Goal: Check status: Check status

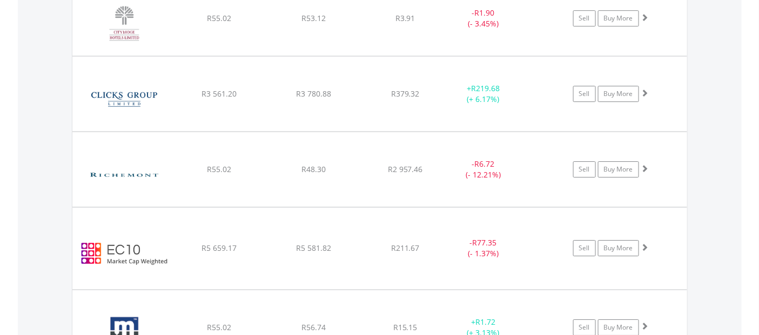
scroll to position [104, 205]
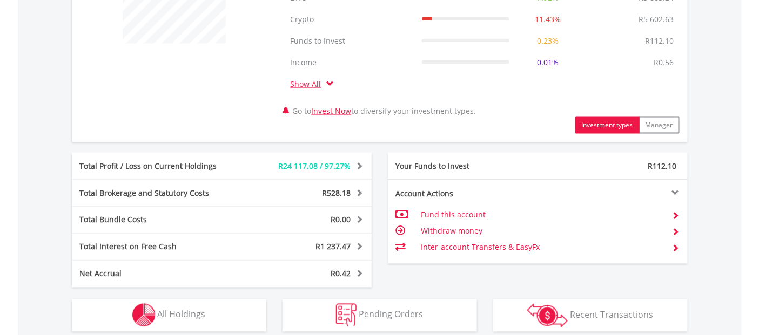
scroll to position [664, 0]
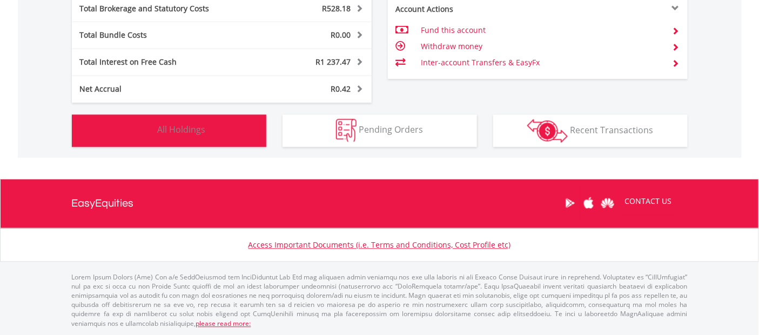
click at [174, 136] on button "Holdings All Holdings" at bounding box center [169, 131] width 194 height 32
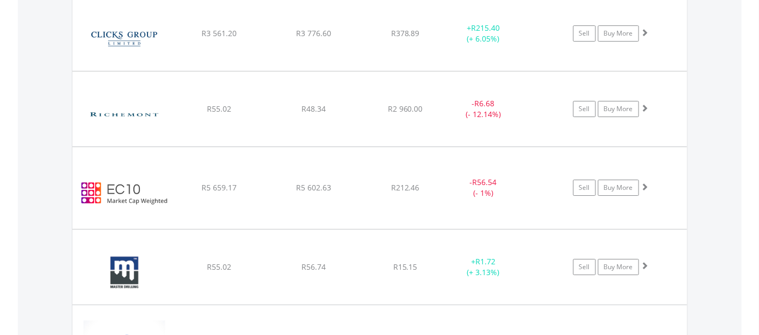
scroll to position [1264, 0]
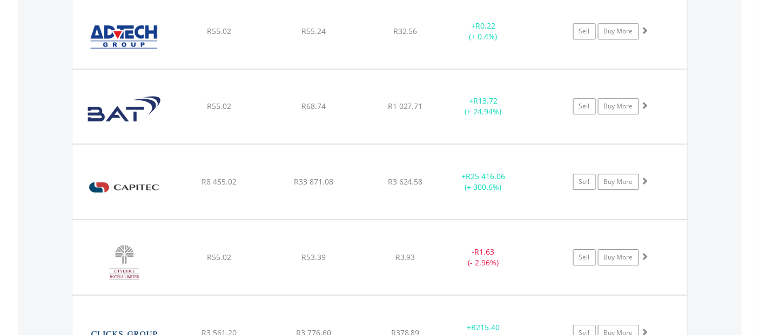
scroll to position [963, 0]
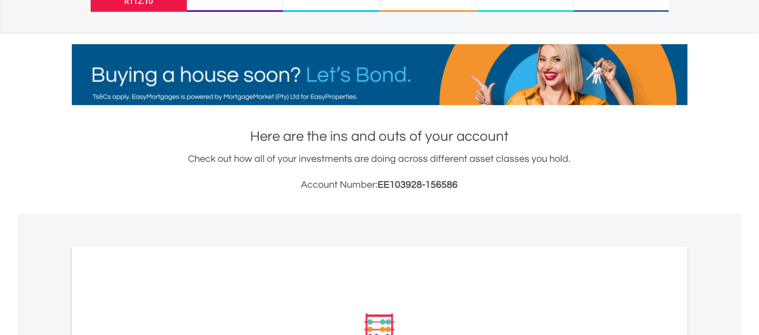
scroll to position [360, 0]
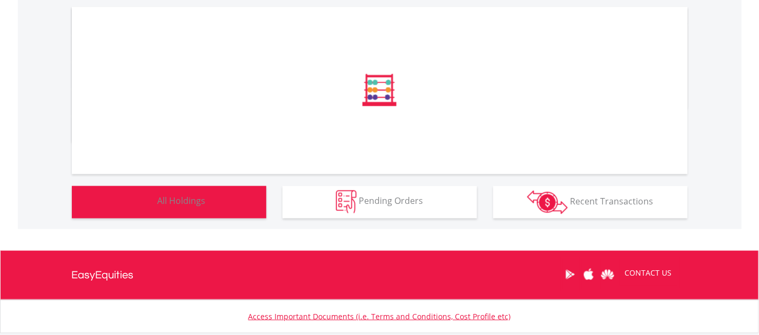
click at [223, 204] on button "Holdings All Holdings" at bounding box center [169, 202] width 194 height 32
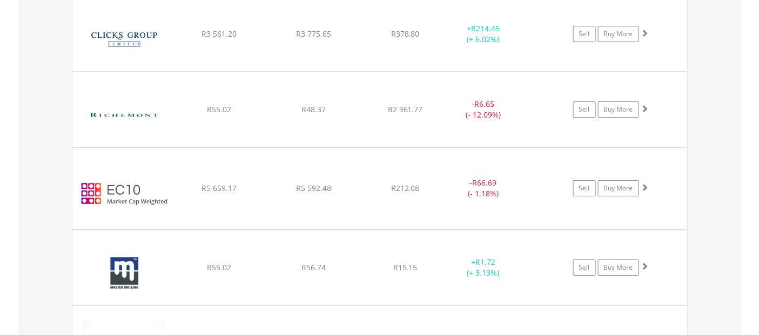
scroll to position [104, 205]
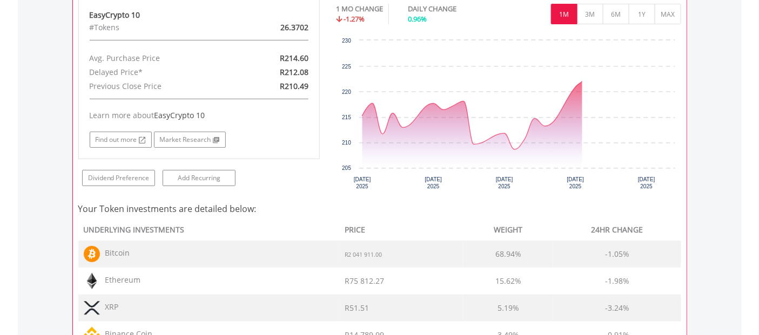
scroll to position [1323, 0]
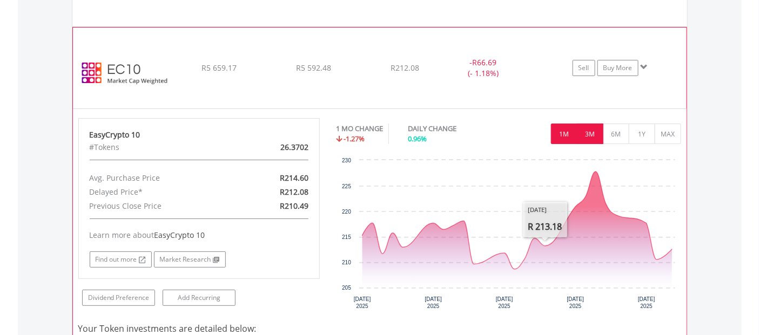
click at [592, 138] on button "3M" at bounding box center [590, 134] width 26 height 21
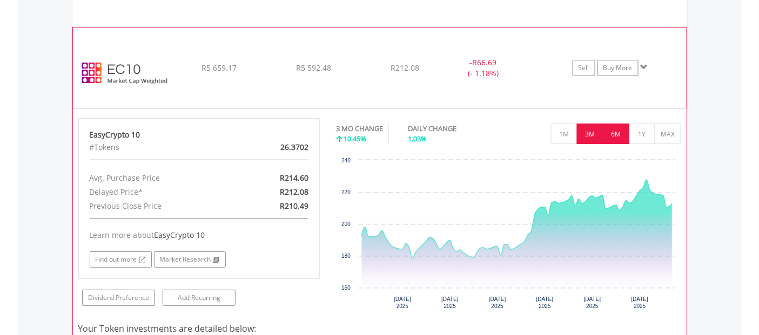
click at [619, 137] on button "6M" at bounding box center [616, 134] width 26 height 21
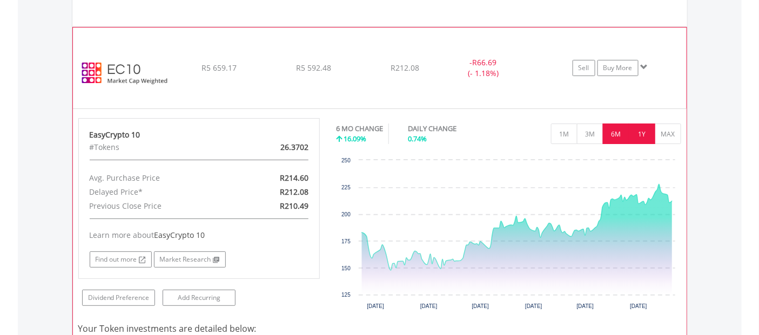
click at [646, 133] on button "1Y" at bounding box center [642, 134] width 26 height 21
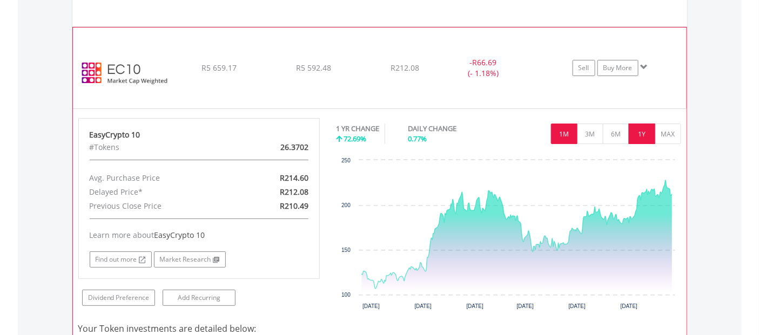
click at [553, 138] on button "1M" at bounding box center [564, 134] width 26 height 21
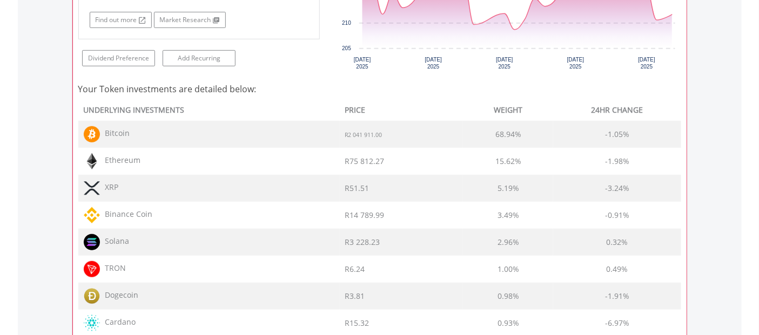
scroll to position [1383, 0]
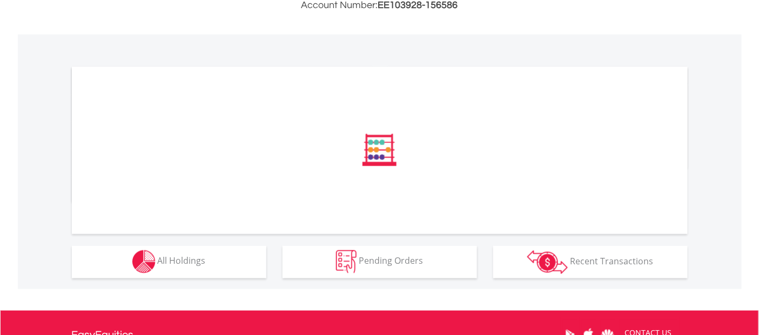
scroll to position [420, 0]
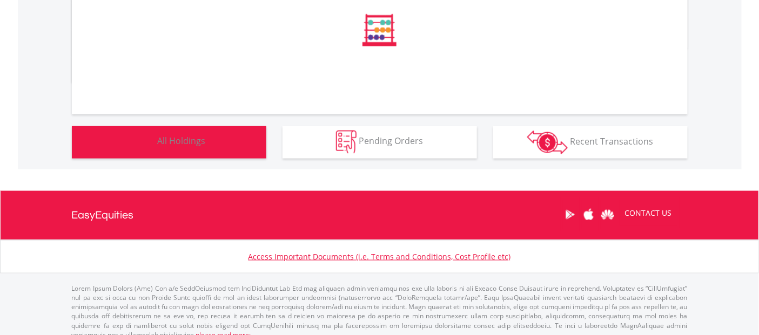
click at [174, 136] on span "All Holdings" at bounding box center [182, 142] width 48 height 12
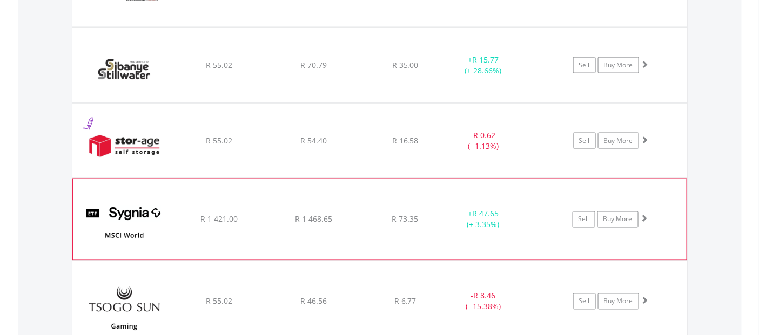
scroll to position [2044, 0]
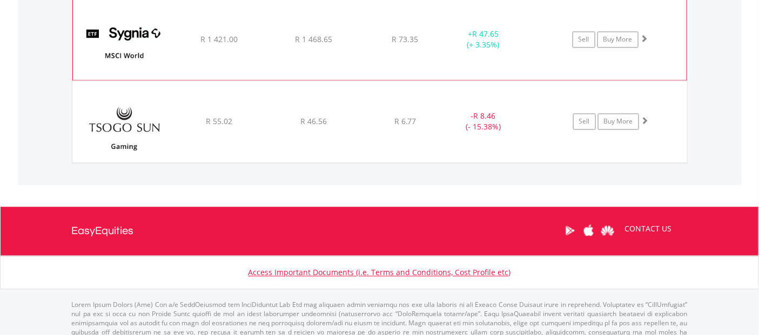
click at [127, 41] on img at bounding box center [124, 45] width 93 height 65
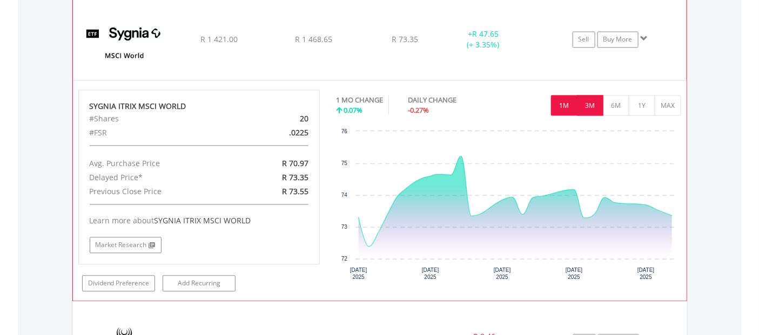
click at [595, 111] on button "3M" at bounding box center [590, 106] width 26 height 21
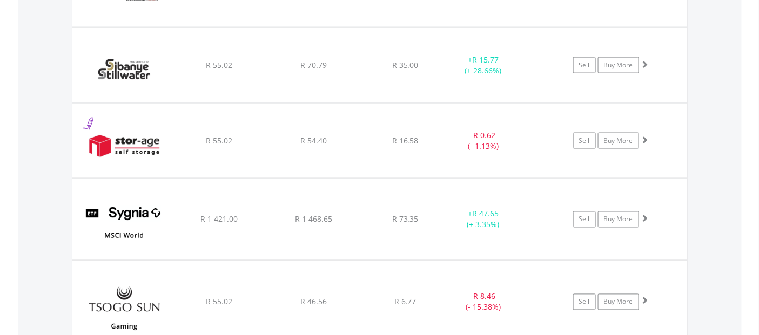
scroll to position [1804, 0]
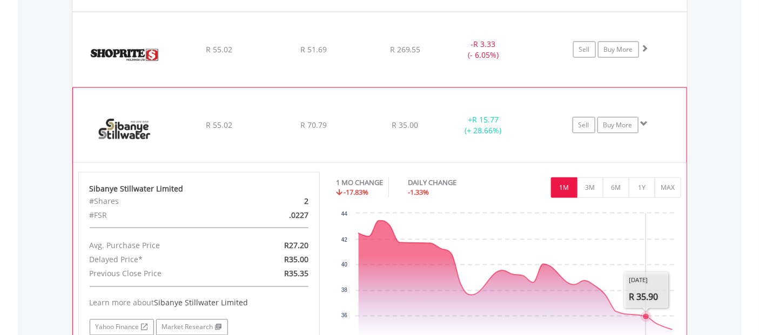
scroll to position [1864, 0]
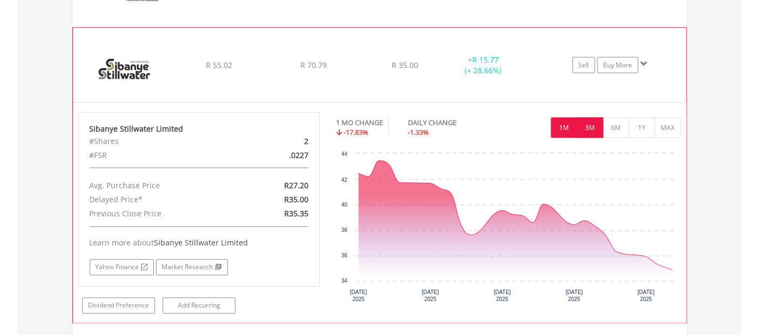
click at [595, 125] on button "3M" at bounding box center [590, 128] width 26 height 21
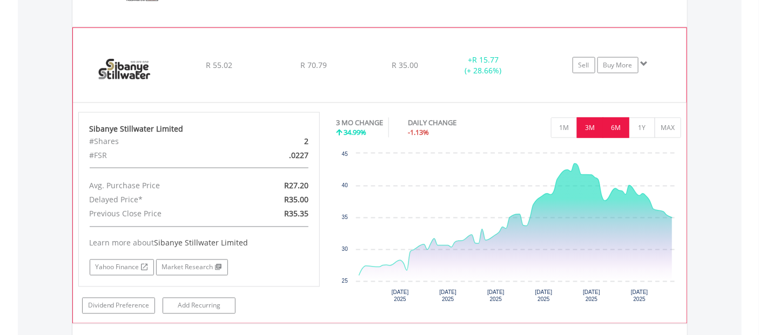
click at [617, 134] on button "6M" at bounding box center [616, 128] width 26 height 21
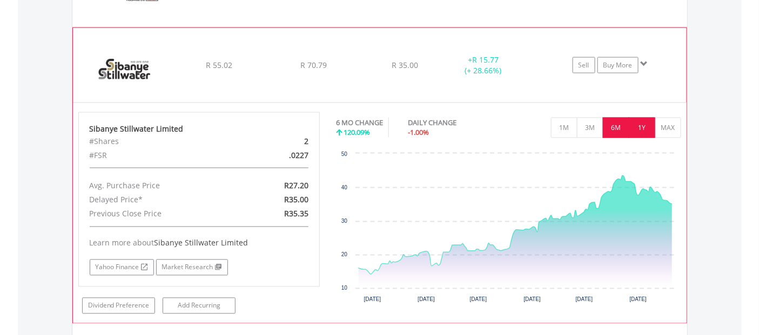
click at [648, 130] on button "1Y" at bounding box center [642, 128] width 26 height 21
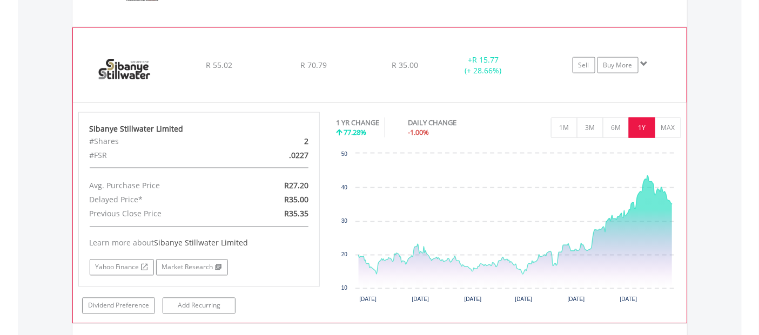
click at [654, 128] on button "1Y" at bounding box center [642, 128] width 26 height 21
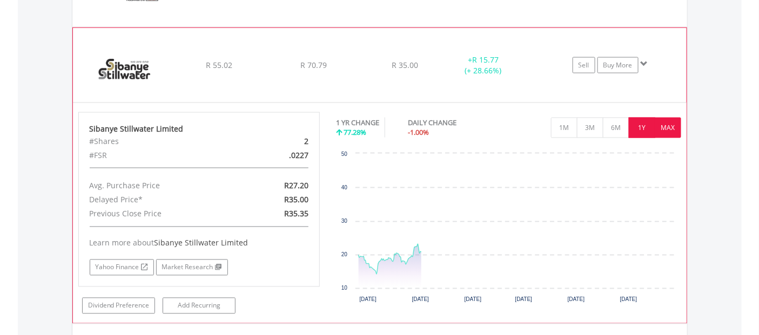
click at [665, 126] on button "MAX" at bounding box center [668, 128] width 26 height 21
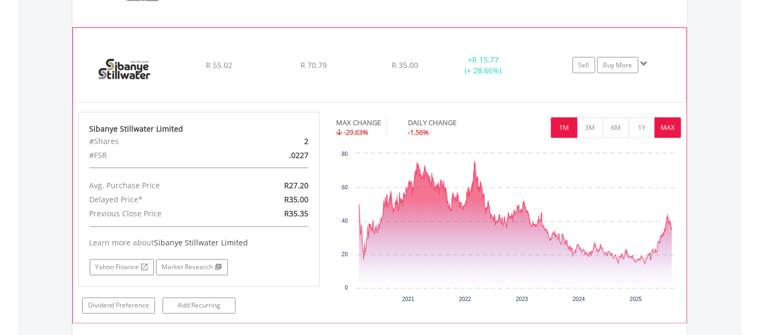
click at [558, 133] on button "1M" at bounding box center [564, 128] width 26 height 21
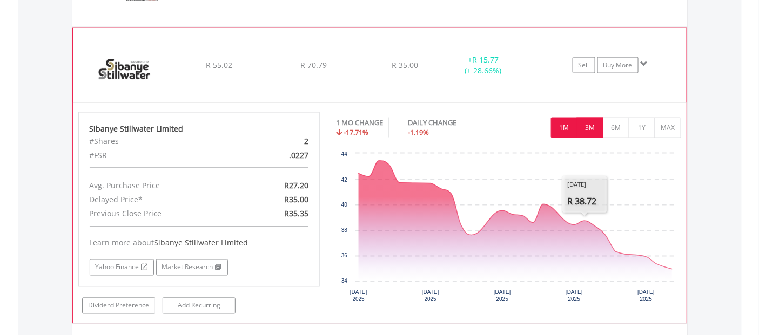
click at [597, 128] on button "3M" at bounding box center [590, 128] width 26 height 21
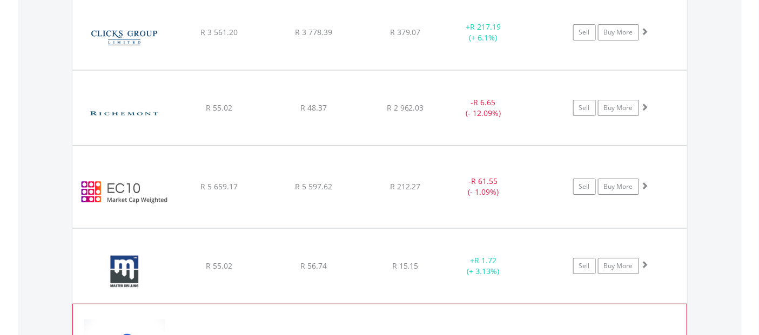
scroll to position [1144, 0]
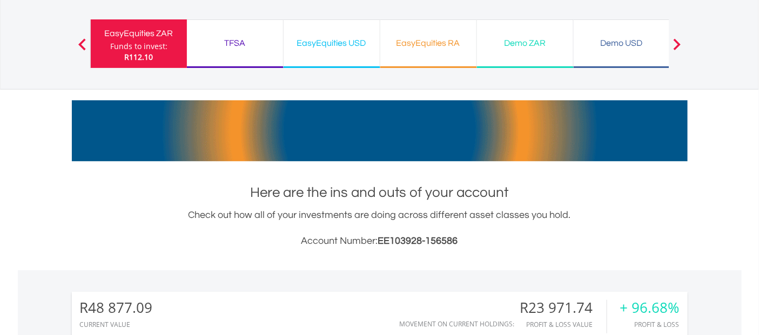
scroll to position [4, 0]
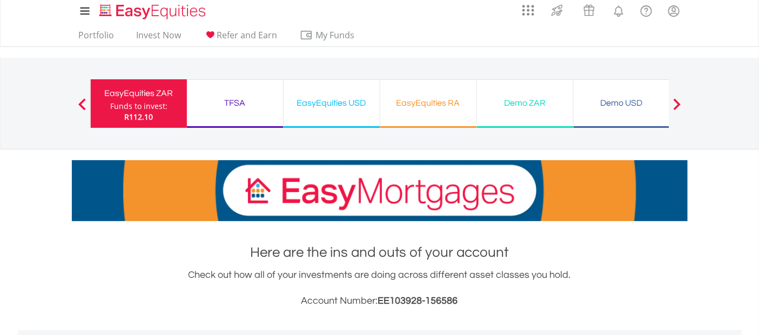
click at [217, 100] on div "TFSA" at bounding box center [234, 103] width 83 height 15
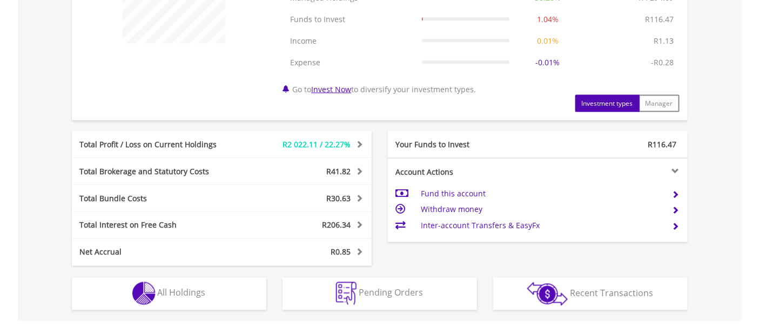
scroll to position [600, 0]
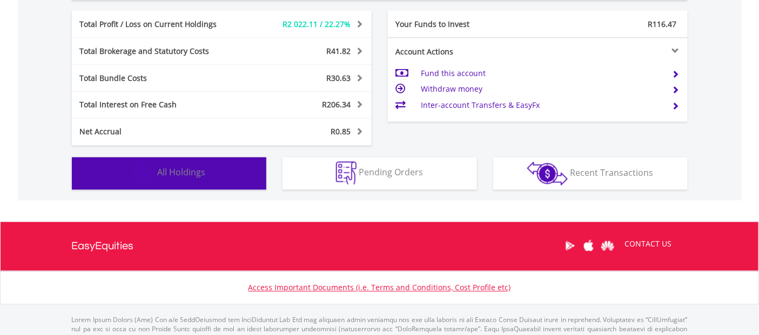
click at [186, 175] on span "All Holdings" at bounding box center [182, 173] width 48 height 12
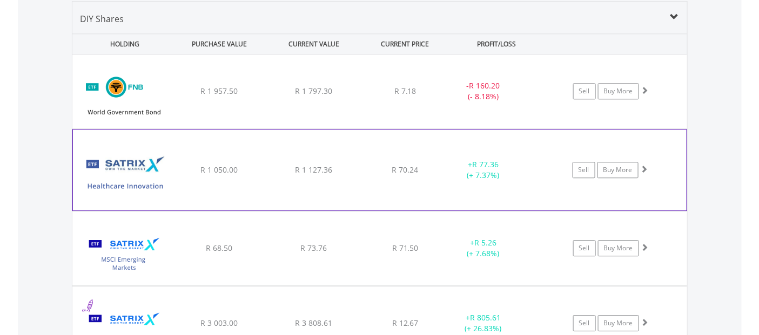
scroll to position [581, 0]
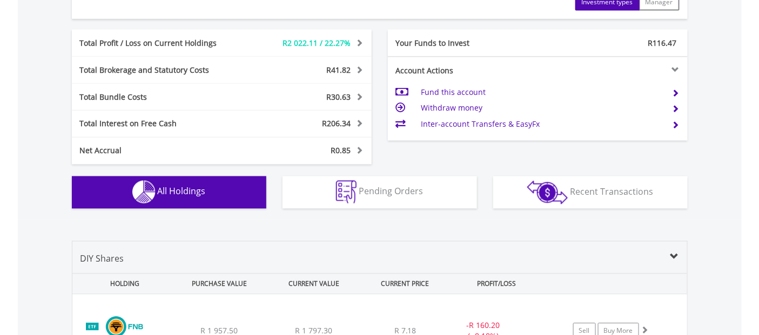
click at [362, 125] on span at bounding box center [358, 124] width 10 height 8
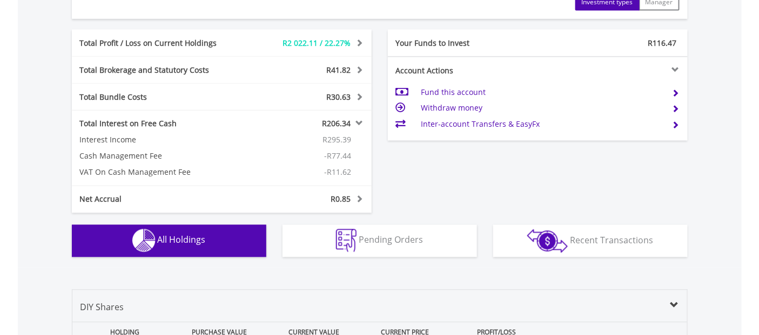
click at [362, 125] on span at bounding box center [358, 124] width 10 height 8
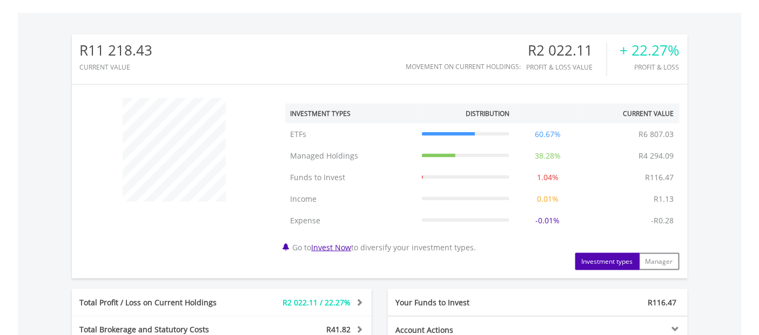
scroll to position [0, 0]
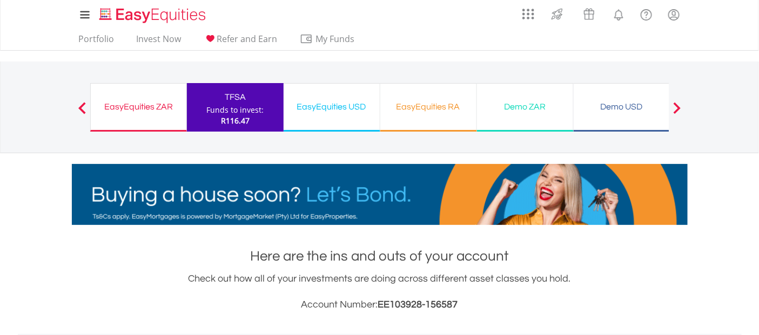
click at [125, 108] on div "EasyEquities ZAR" at bounding box center [138, 106] width 83 height 15
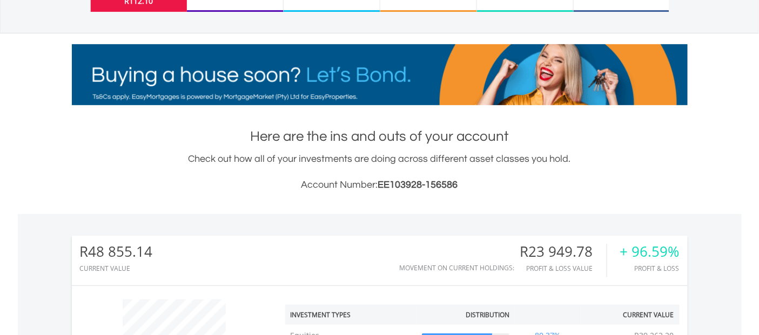
scroll to position [600, 0]
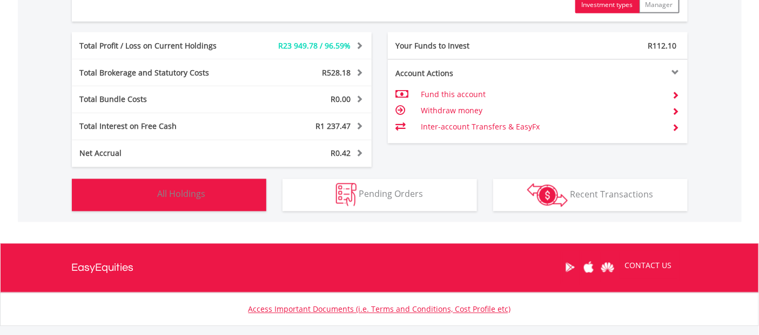
click at [194, 197] on span "All Holdings" at bounding box center [182, 194] width 48 height 12
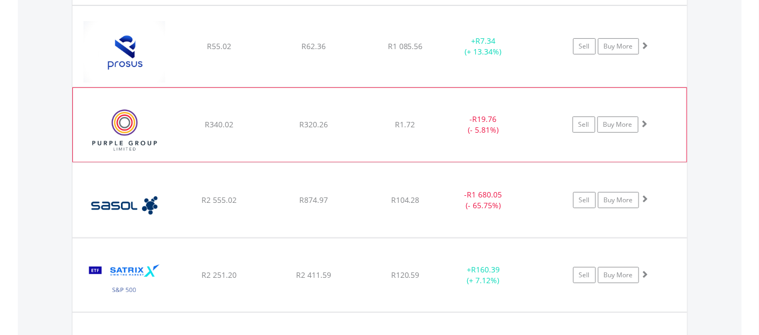
scroll to position [1323, 0]
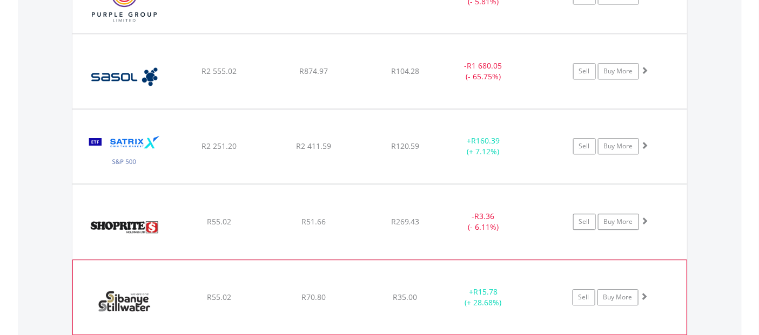
scroll to position [2283, 0]
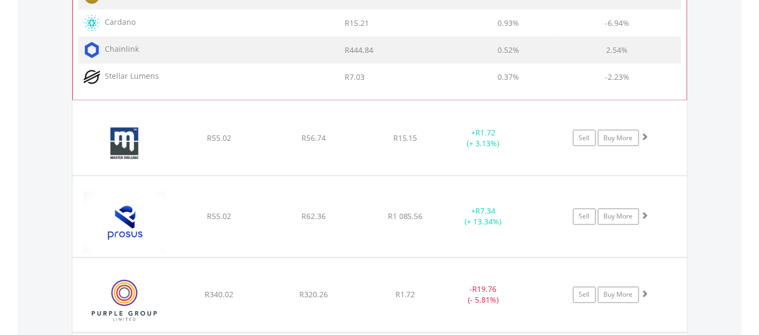
scroll to position [1323, 0]
